Goal: Task Accomplishment & Management: Manage account settings

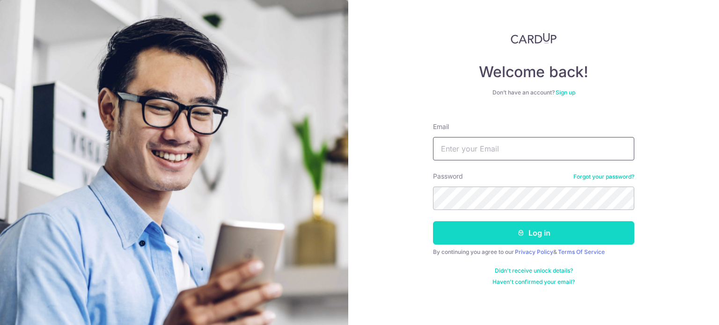
type input "[EMAIL_ADDRESS][DOMAIN_NAME]"
click at [527, 232] on button "Log in" at bounding box center [533, 232] width 201 height 23
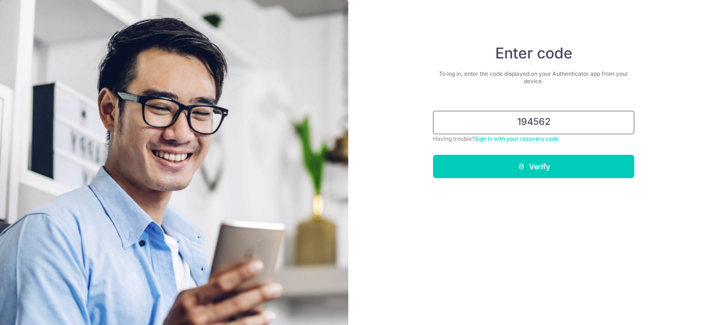
type input "194562"
click at [433, 155] on button "Verify" at bounding box center [533, 166] width 201 height 23
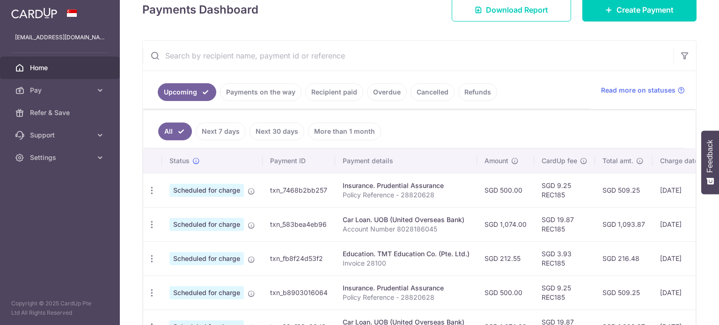
click at [284, 89] on link "Payments on the way" at bounding box center [260, 92] width 81 height 18
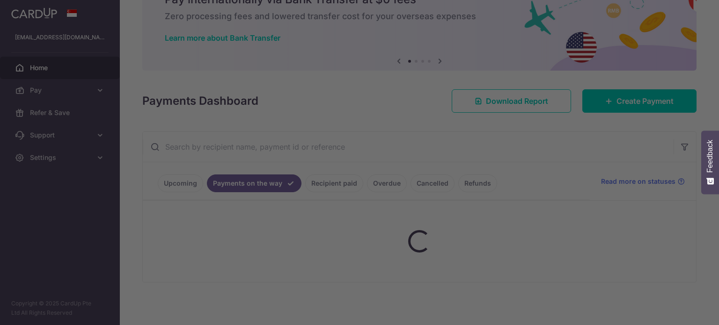
scroll to position [100, 0]
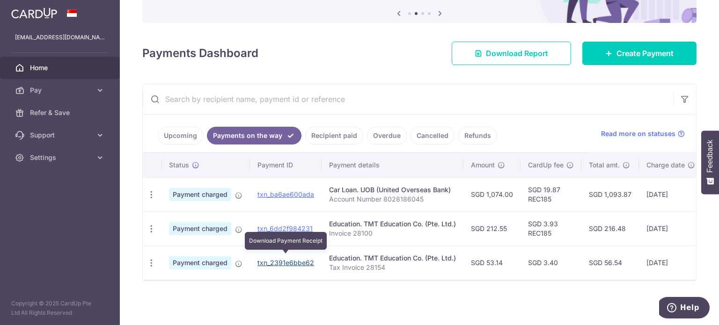
drag, startPoint x: 283, startPoint y: 257, endPoint x: 396, endPoint y: 28, distance: 255.3
click at [283, 259] on link "txn_2391e6bbe62" at bounding box center [285, 263] width 57 height 8
